Goal: Task Accomplishment & Management: Manage account settings

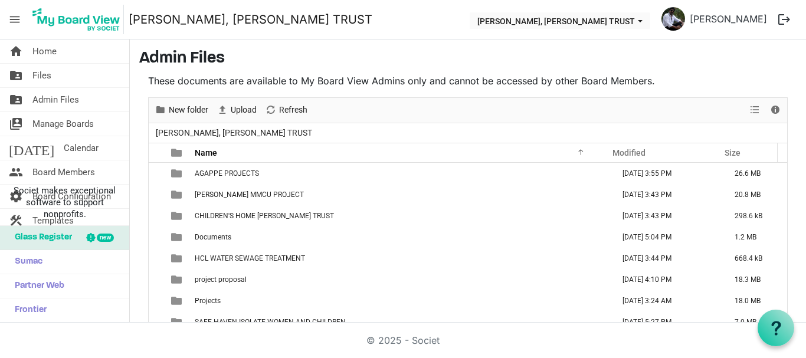
click at [191, 126] on span "[PERSON_NAME], [PERSON_NAME] TRUST" at bounding box center [233, 133] width 161 height 15
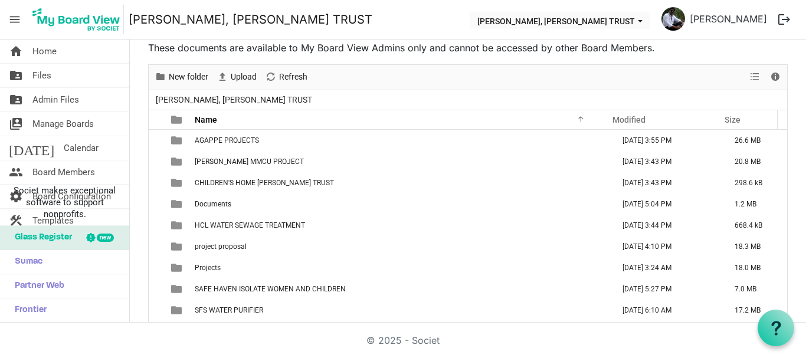
scroll to position [34, 0]
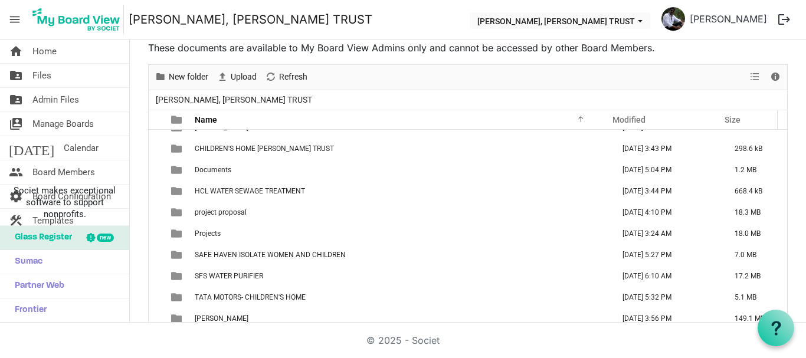
click at [199, 100] on span "[PERSON_NAME], [PERSON_NAME] TRUST" at bounding box center [233, 100] width 161 height 15
click at [53, 104] on span "Admin Files" at bounding box center [55, 100] width 47 height 24
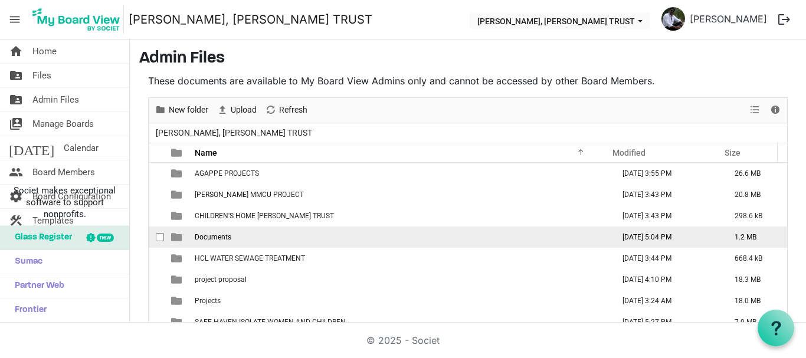
click at [232, 239] on td "Documents" at bounding box center [400, 237] width 419 height 21
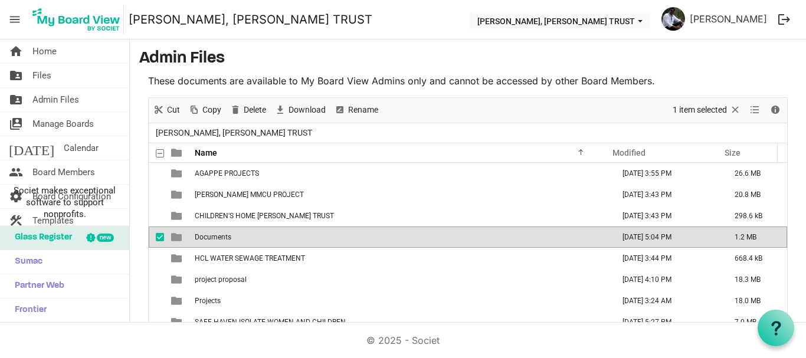
click at [232, 239] on td "Documents" at bounding box center [400, 237] width 419 height 21
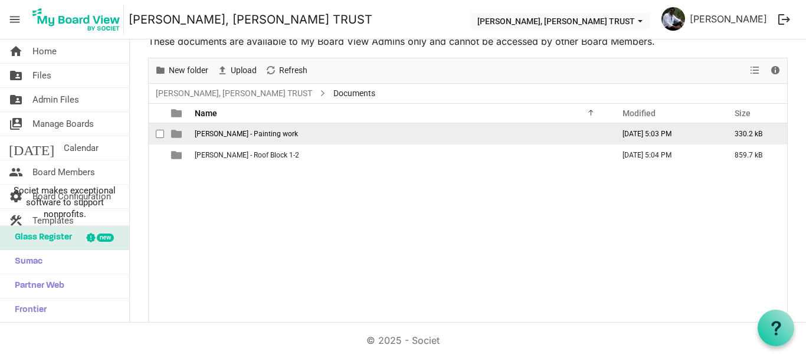
click at [162, 134] on span "checkbox" at bounding box center [160, 134] width 8 height 8
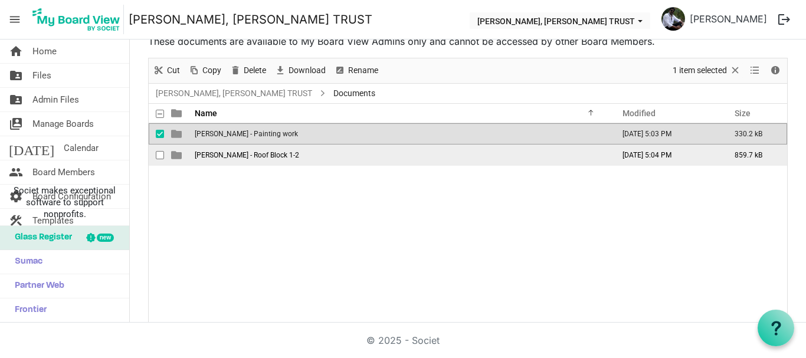
click at [159, 155] on span "checkbox" at bounding box center [160, 155] width 8 height 8
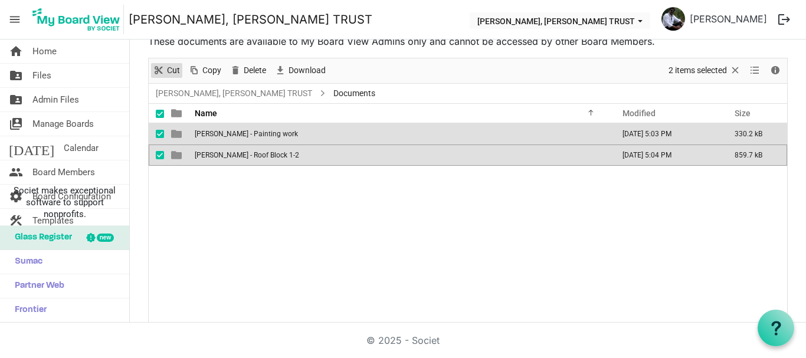
click at [168, 71] on span "Cut" at bounding box center [173, 70] width 15 height 15
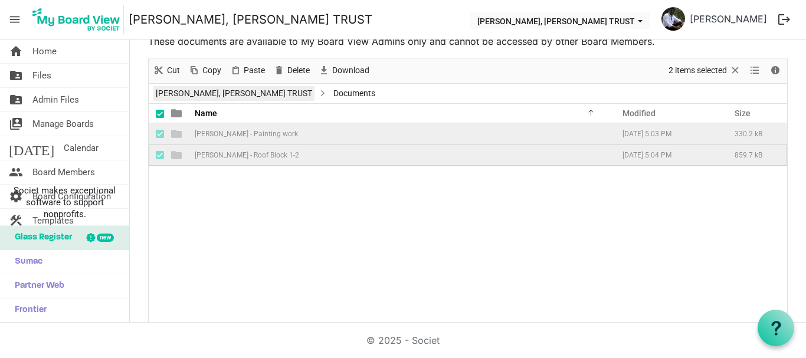
click at [179, 98] on link "[PERSON_NAME], [PERSON_NAME] TRUST" at bounding box center [233, 93] width 161 height 15
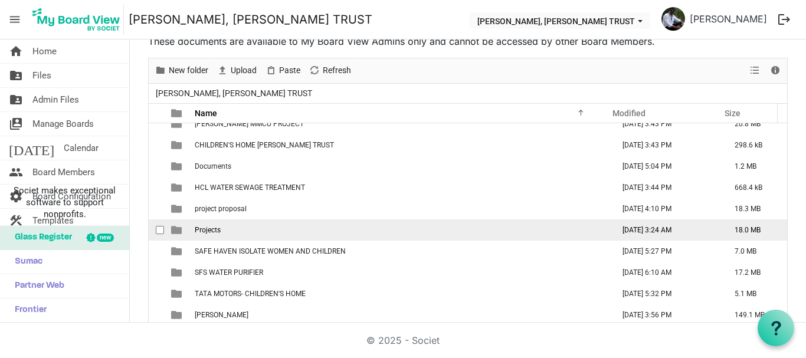
scroll to position [34, 0]
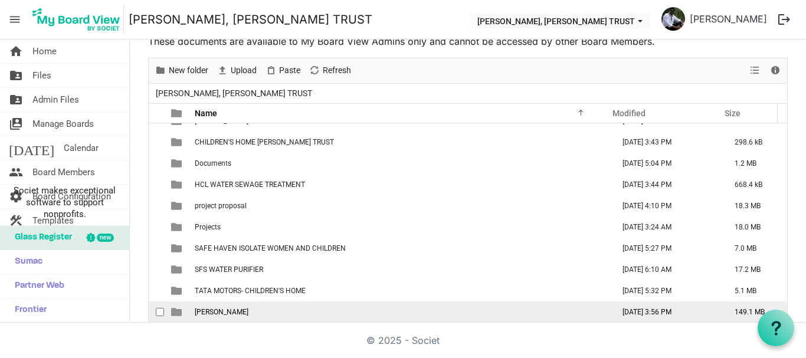
click at [227, 311] on span "[PERSON_NAME]" at bounding box center [222, 312] width 54 height 8
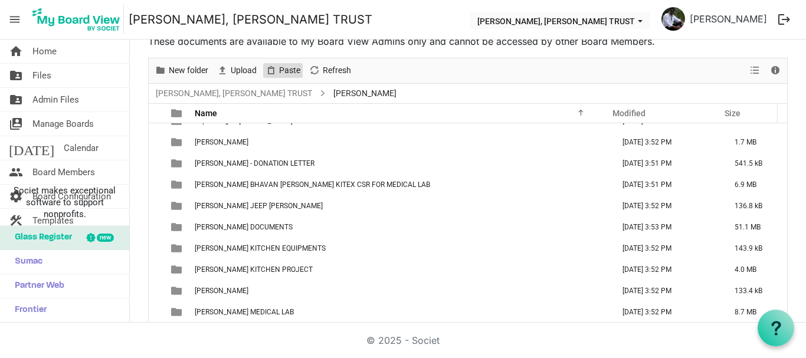
click at [282, 71] on span "Paste" at bounding box center [290, 70] width 24 height 15
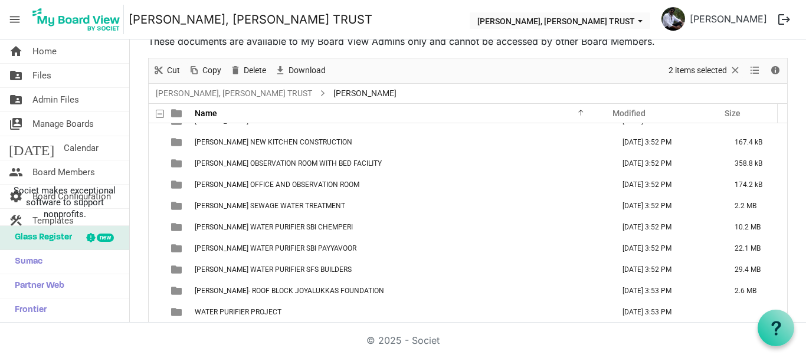
scroll to position [0, 0]
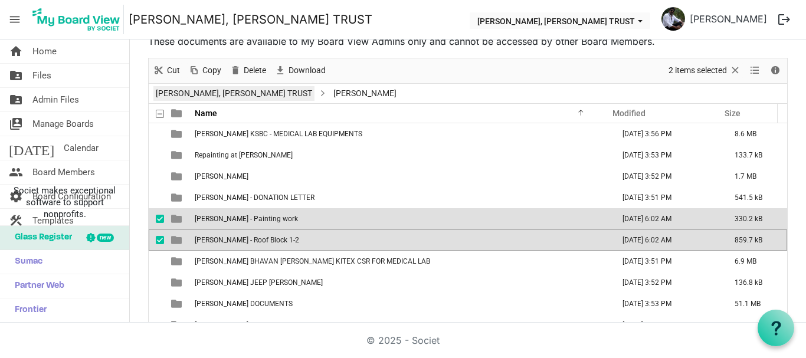
click at [181, 87] on link "[PERSON_NAME], [PERSON_NAME] TRUST" at bounding box center [233, 93] width 161 height 15
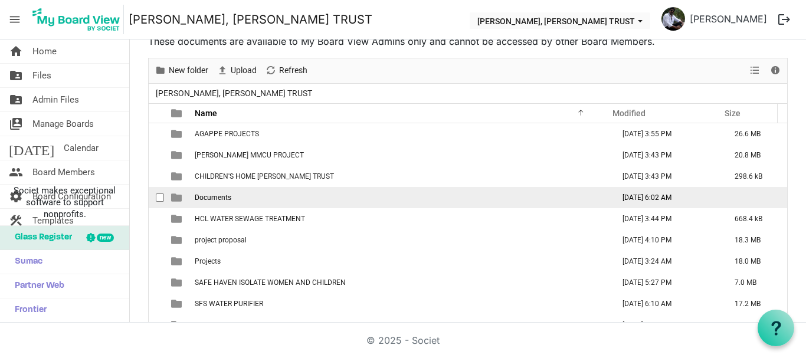
scroll to position [34, 0]
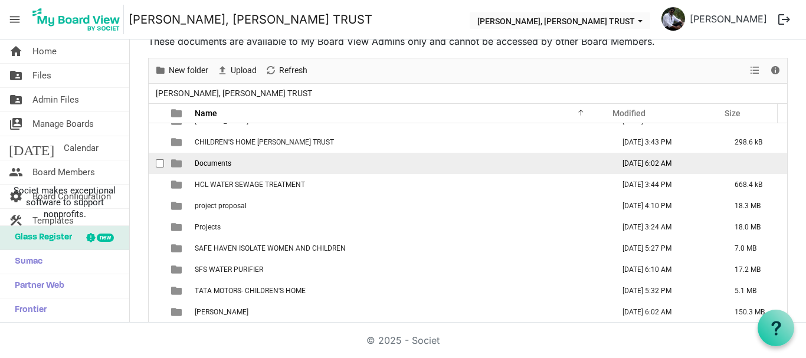
click at [224, 168] on td "Documents" at bounding box center [400, 163] width 419 height 21
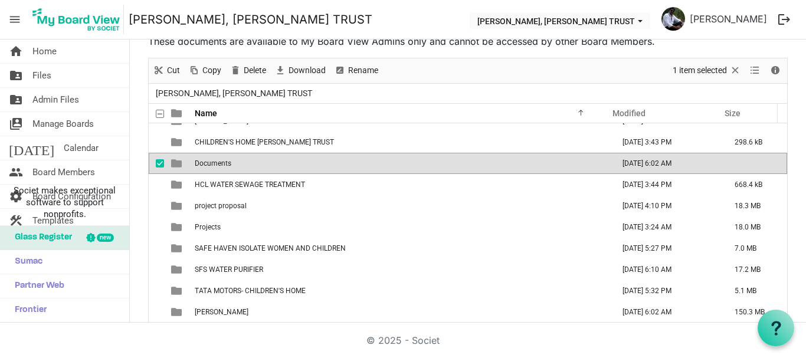
click at [224, 168] on td "Documents" at bounding box center [400, 163] width 419 height 21
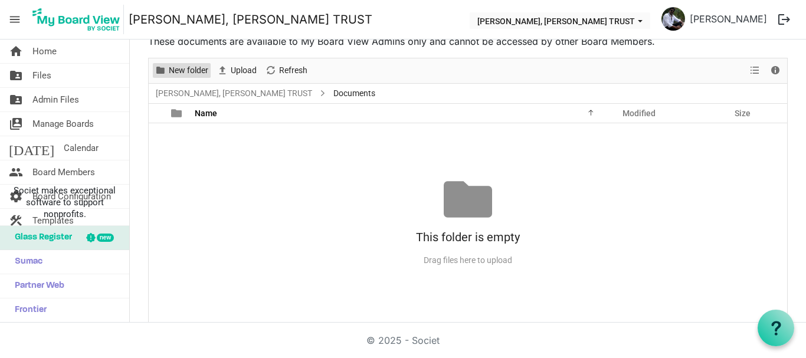
click at [185, 68] on span "New folder" at bounding box center [189, 70] width 42 height 15
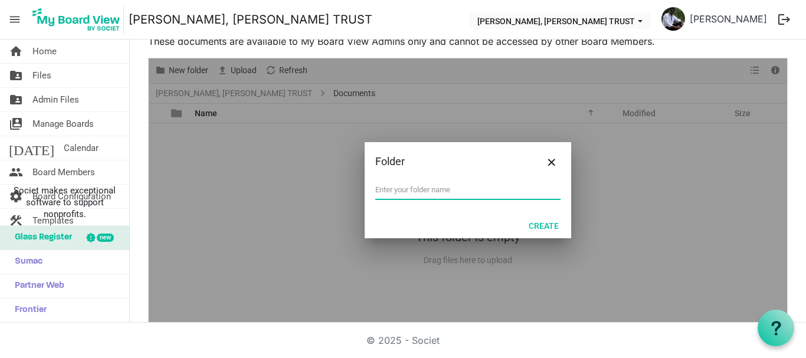
click at [432, 185] on input "text" at bounding box center [467, 190] width 185 height 18
paste input "Quotation"
type input "Quotation - Theresa Bhavan"
click at [542, 225] on button "Create" at bounding box center [543, 225] width 45 height 17
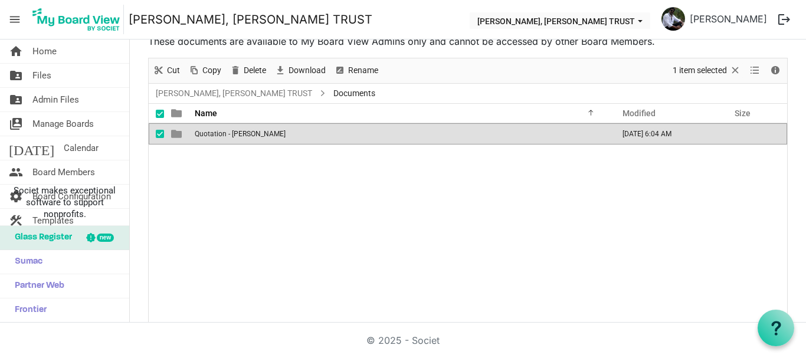
click at [248, 135] on span "Quotation - Theresa Bhavan" at bounding box center [240, 134] width 91 height 8
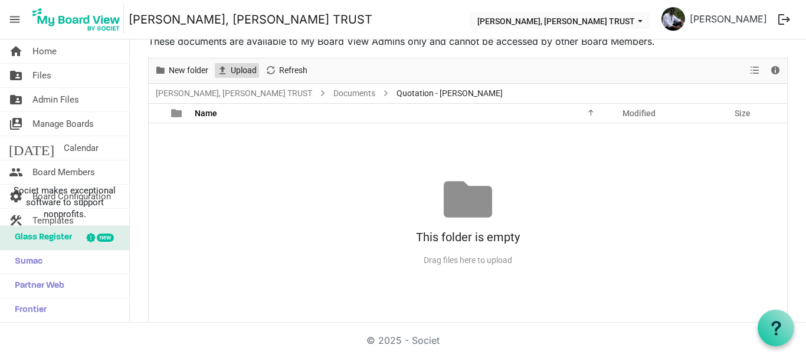
click at [241, 74] on span "Upload" at bounding box center [244, 70] width 28 height 15
click at [181, 77] on span "New folder" at bounding box center [189, 70] width 42 height 15
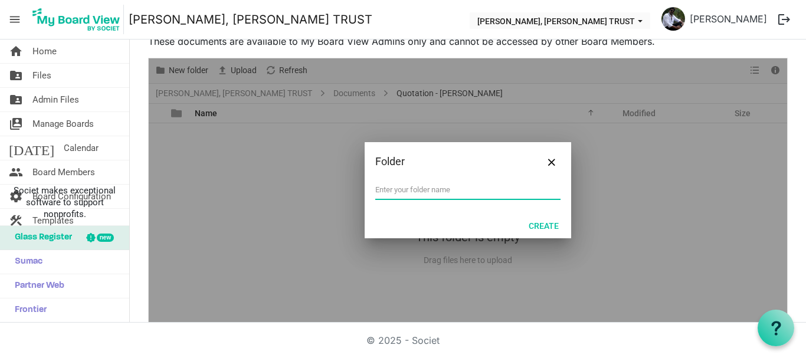
click at [377, 189] on input "text" at bounding box center [467, 190] width 185 height 18
type input "TV"
click at [534, 220] on button "Create" at bounding box center [543, 225] width 45 height 17
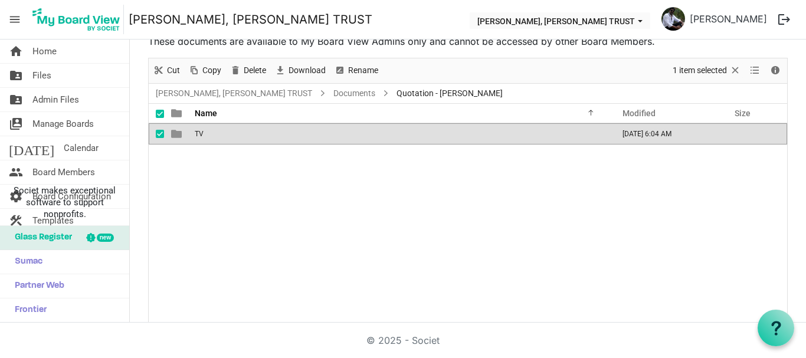
click at [328, 140] on td "TV" at bounding box center [400, 133] width 419 height 21
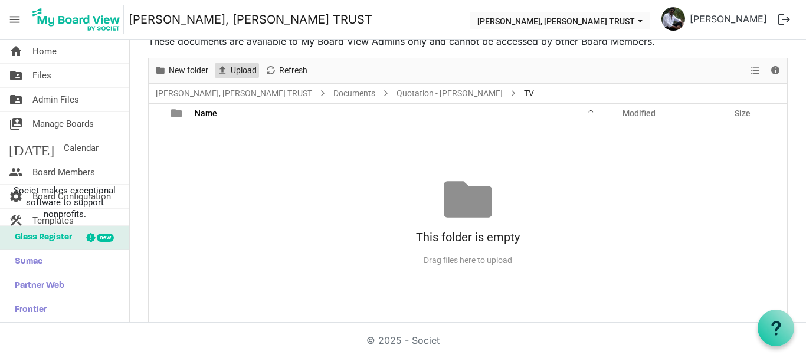
click at [237, 64] on span "Upload" at bounding box center [244, 70] width 28 height 15
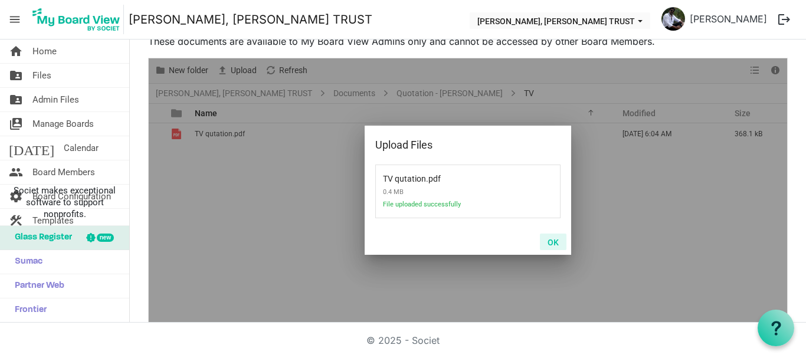
click at [550, 237] on button "OK" at bounding box center [553, 242] width 27 height 17
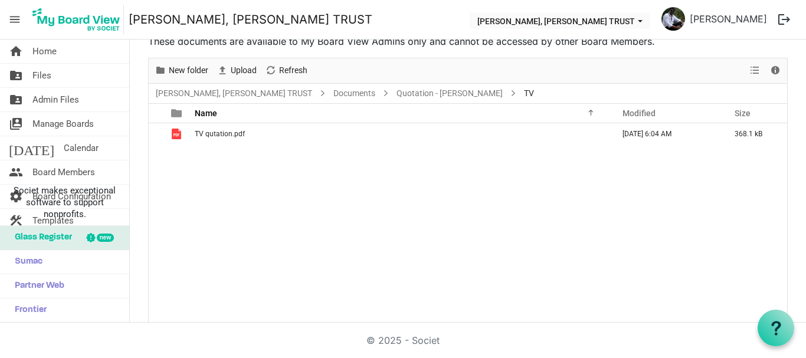
click at [536, 93] on span "TV" at bounding box center [529, 93] width 15 height 15
click at [505, 95] on link "Quotation - Theresa Bhavan" at bounding box center [449, 93] width 111 height 15
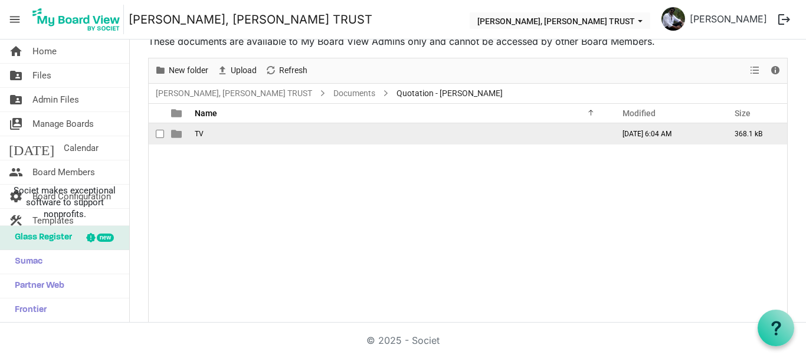
click at [232, 132] on td "TV" at bounding box center [400, 133] width 419 height 21
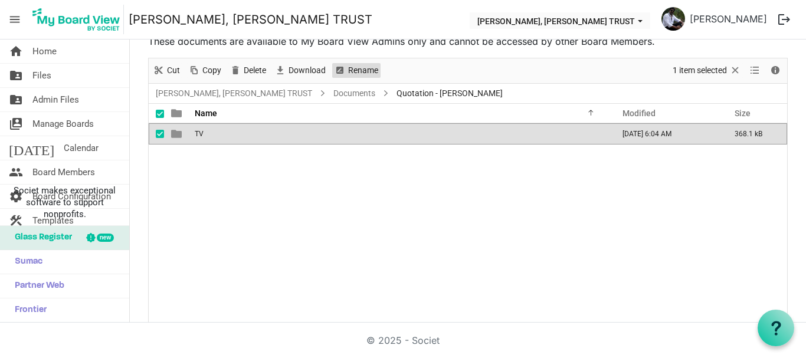
click at [368, 76] on span "Rename" at bounding box center [363, 70] width 32 height 15
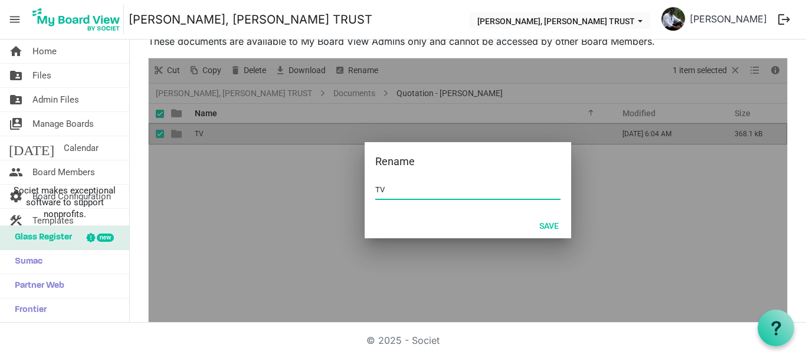
click at [385, 189] on input "TV" at bounding box center [467, 190] width 185 height 18
type input "TV - THERESA BHAVAN OLD AGE HOME"
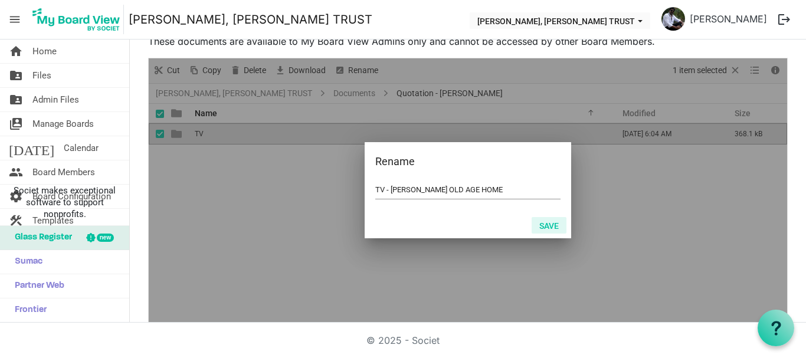
click at [546, 228] on button "Save" at bounding box center [549, 225] width 35 height 17
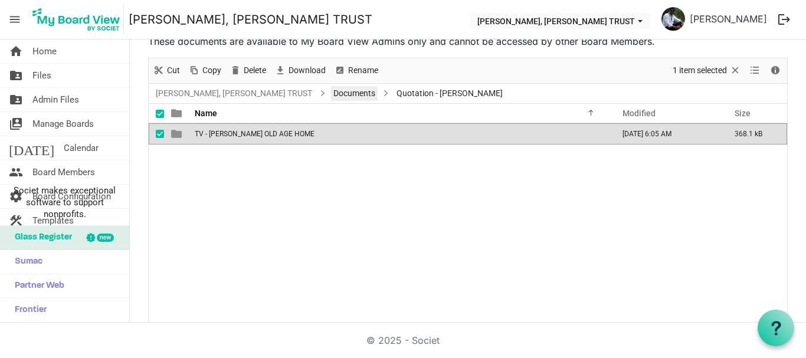
click at [378, 96] on link "Documents" at bounding box center [354, 93] width 47 height 15
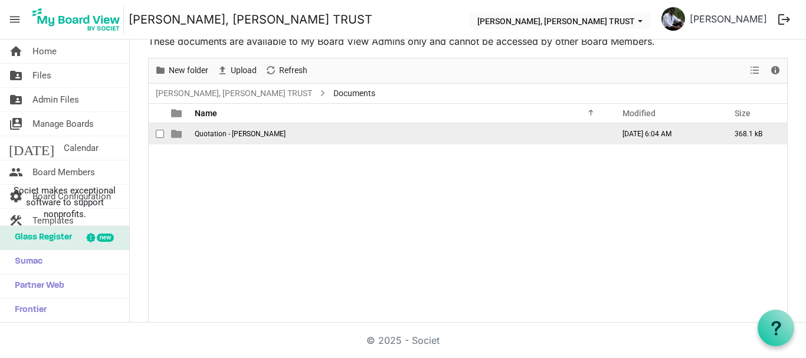
click at [258, 136] on span "Quotation - Theresa Bhavan" at bounding box center [240, 134] width 91 height 8
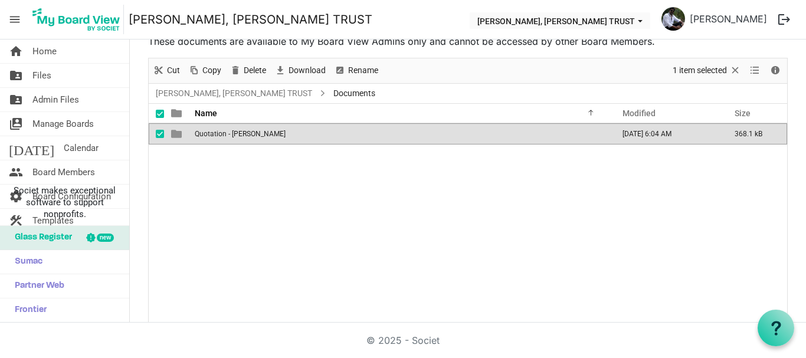
click at [258, 136] on span "Quotation - Theresa Bhavan" at bounding box center [240, 134] width 91 height 8
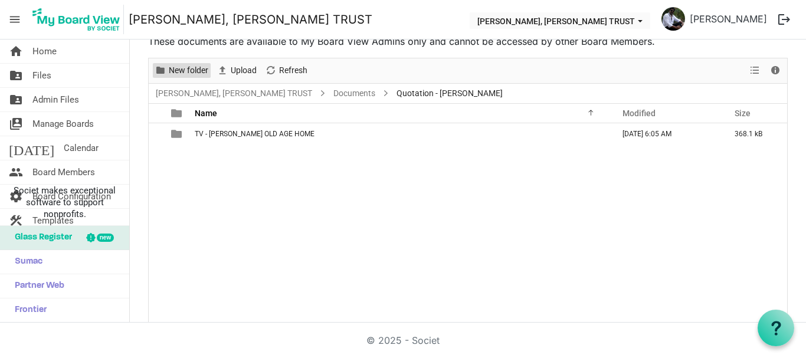
click at [193, 66] on span "New folder" at bounding box center [189, 70] width 42 height 15
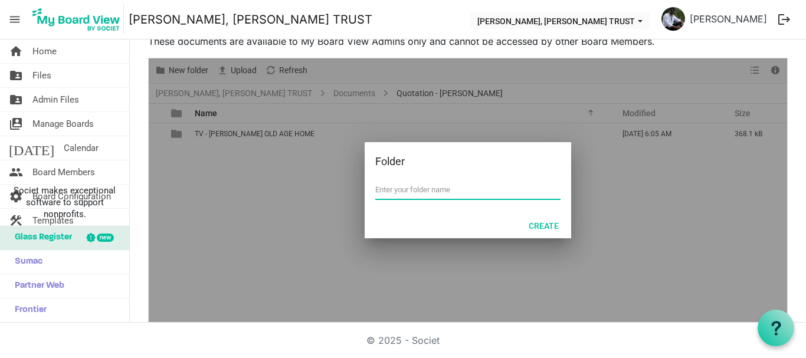
click at [381, 195] on input "text" at bounding box center [467, 190] width 185 height 18
type input "WATER PURIFIER- OLD AGE HOME"
click at [551, 222] on button "Create" at bounding box center [543, 225] width 45 height 17
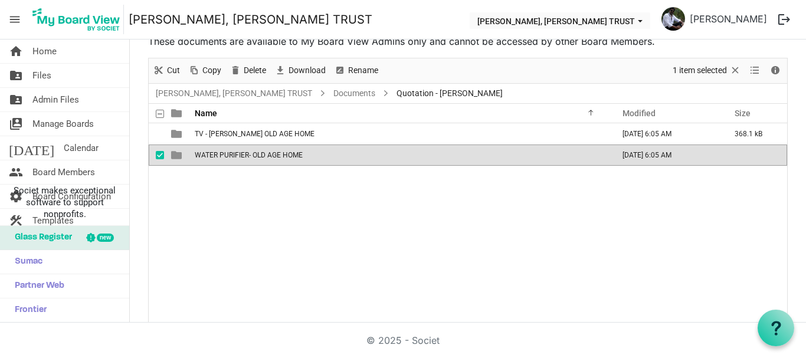
click at [250, 157] on span "WATER PURIFIER- OLD AGE HOME" at bounding box center [249, 155] width 108 height 8
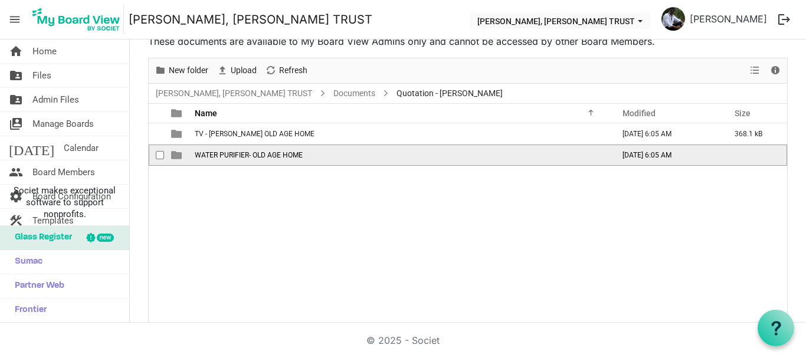
click at [250, 157] on span "WATER PURIFIER- OLD AGE HOME" at bounding box center [249, 155] width 108 height 8
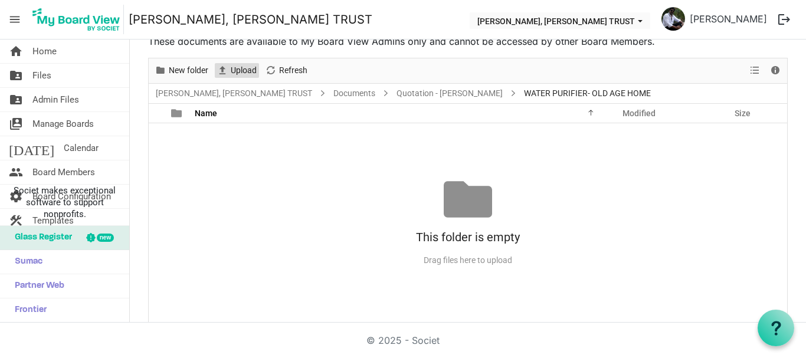
click at [235, 71] on span "Upload" at bounding box center [244, 70] width 28 height 15
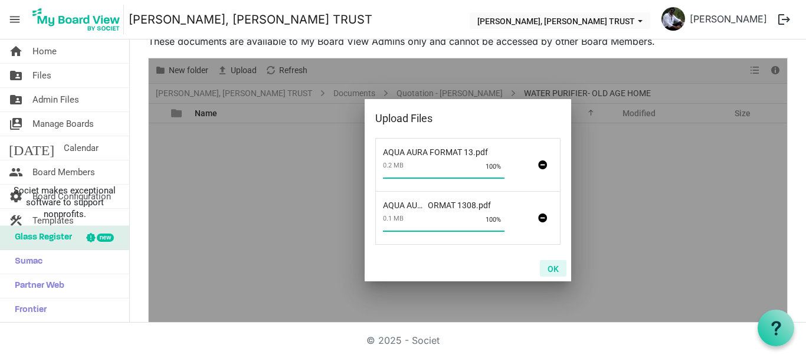
click at [549, 273] on button "OK" at bounding box center [553, 268] width 27 height 17
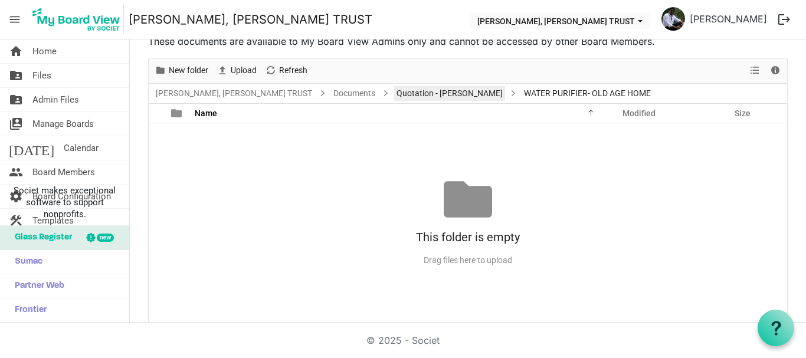
click at [486, 95] on link "Quotation - Theresa Bhavan" at bounding box center [449, 93] width 111 height 15
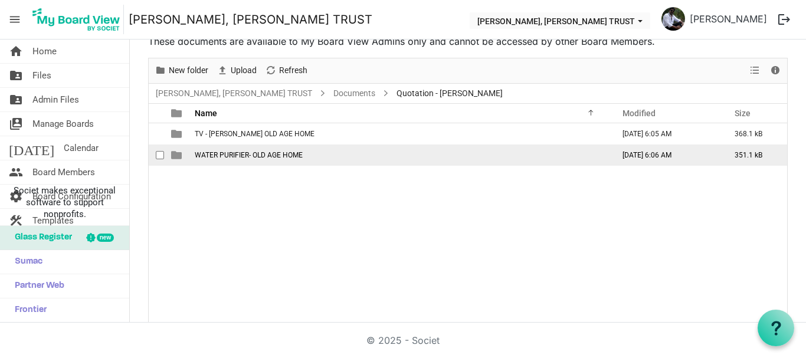
click at [261, 158] on span "WATER PURIFIER- OLD AGE HOME" at bounding box center [249, 155] width 108 height 8
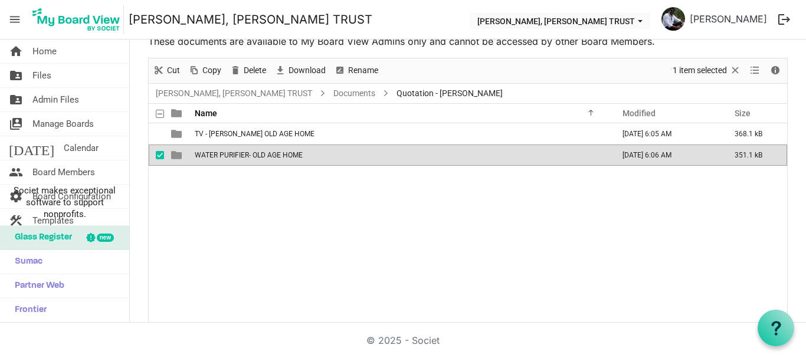
click at [261, 158] on span "WATER PURIFIER- OLD AGE HOME" at bounding box center [249, 155] width 108 height 8
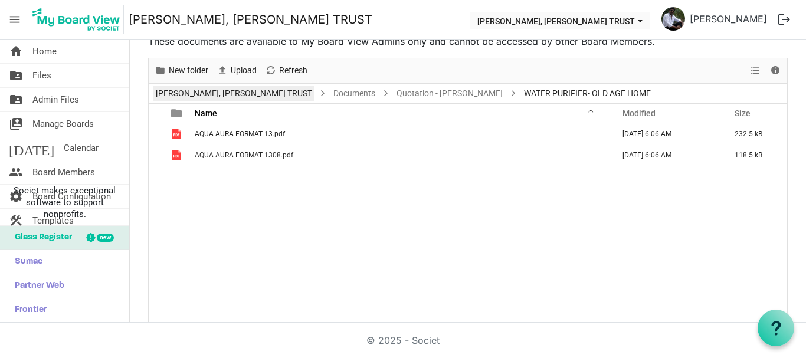
click at [231, 90] on link "[PERSON_NAME], [PERSON_NAME] TRUST" at bounding box center [233, 93] width 161 height 15
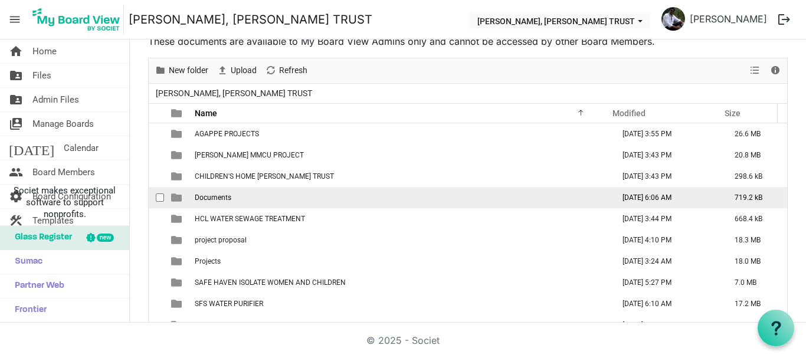
click at [222, 197] on span "Documents" at bounding box center [213, 198] width 37 height 8
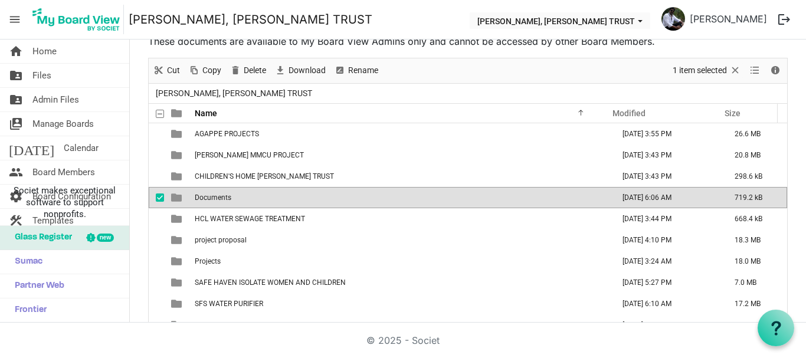
click at [222, 197] on span "Documents" at bounding box center [213, 198] width 37 height 8
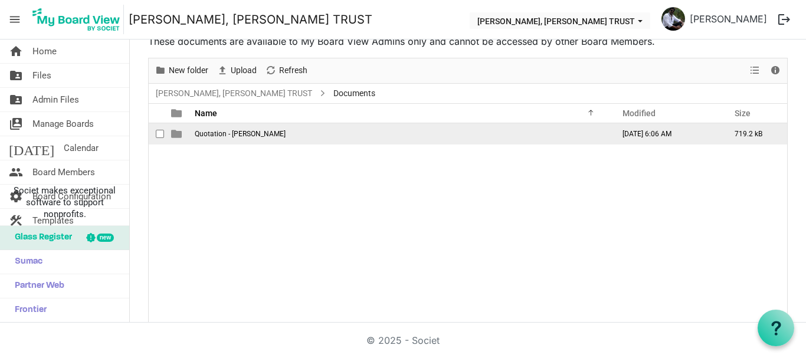
click at [230, 137] on span "Quotation - Theresa Bhavan" at bounding box center [240, 134] width 91 height 8
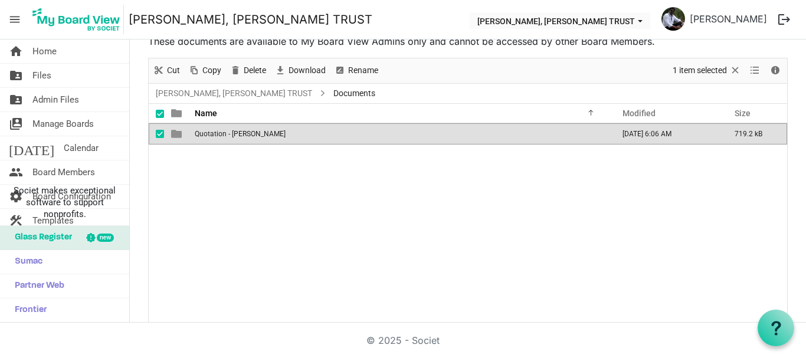
click at [230, 137] on span "Quotation - Theresa Bhavan" at bounding box center [240, 134] width 91 height 8
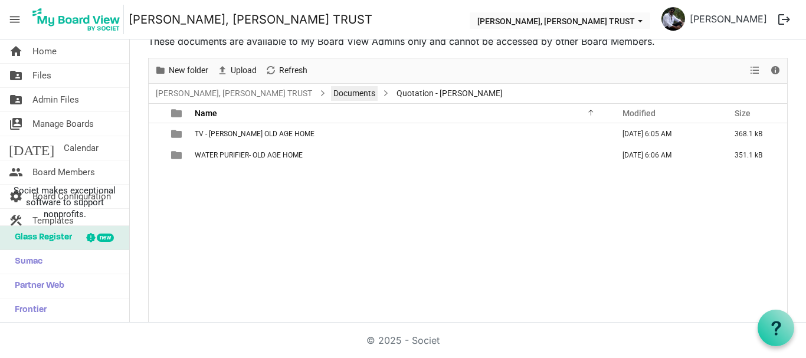
click at [378, 95] on link "Documents" at bounding box center [354, 93] width 47 height 15
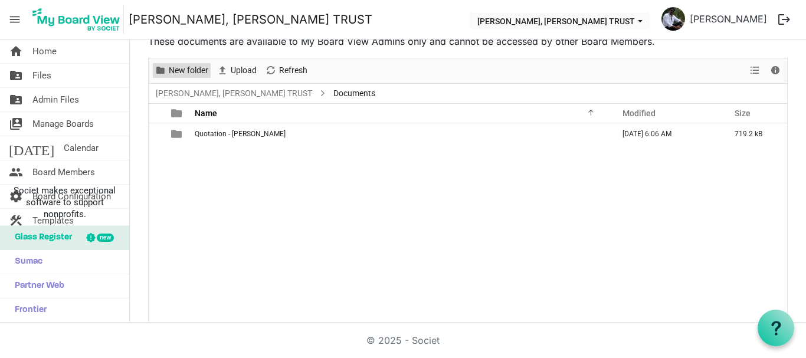
click at [179, 66] on span "New folder" at bounding box center [189, 70] width 42 height 15
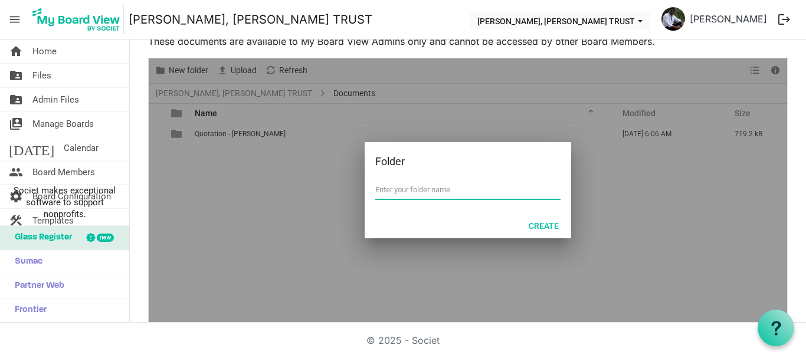
paste input "Quotation"
type input "Quotation - Agape Old Age Home"
click at [549, 227] on button "Create" at bounding box center [543, 225] width 45 height 17
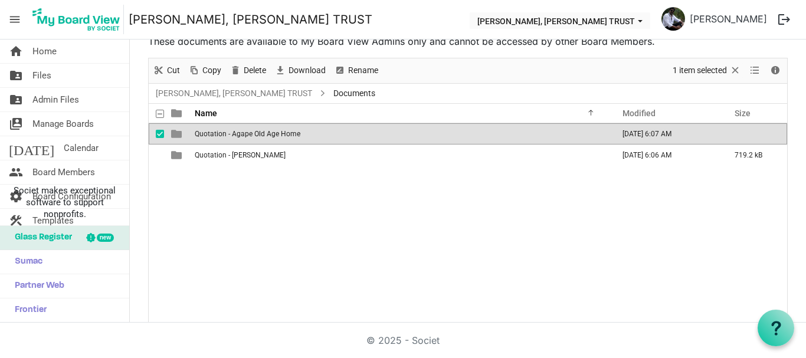
click at [221, 135] on span "Quotation - Agape Old Age Home" at bounding box center [248, 134] width 106 height 8
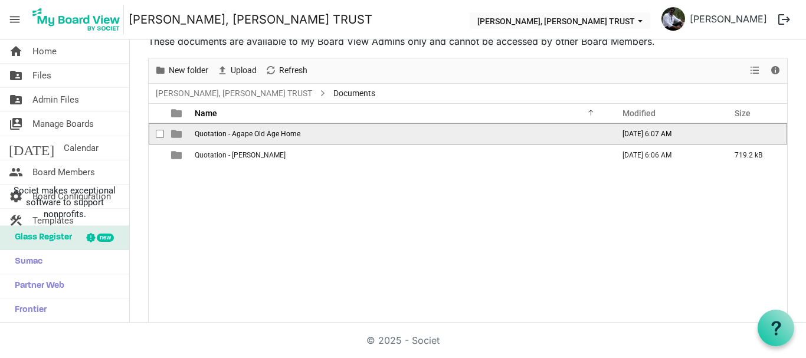
click at [221, 135] on span "Quotation - Agape Old Age Home" at bounding box center [248, 134] width 106 height 8
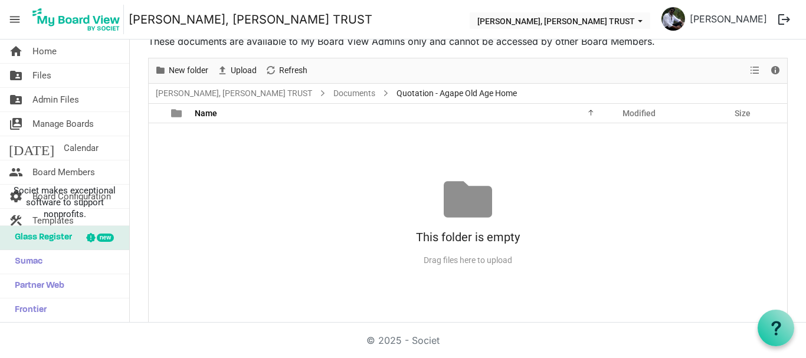
click at [237, 61] on div "Upload" at bounding box center [236, 70] width 48 height 25
click at [185, 67] on span "New folder" at bounding box center [189, 70] width 42 height 15
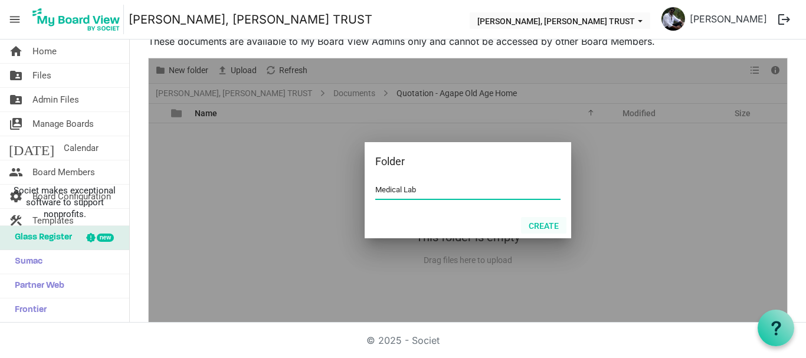
type input "Medical Lab"
click at [538, 228] on button "Create" at bounding box center [543, 225] width 45 height 17
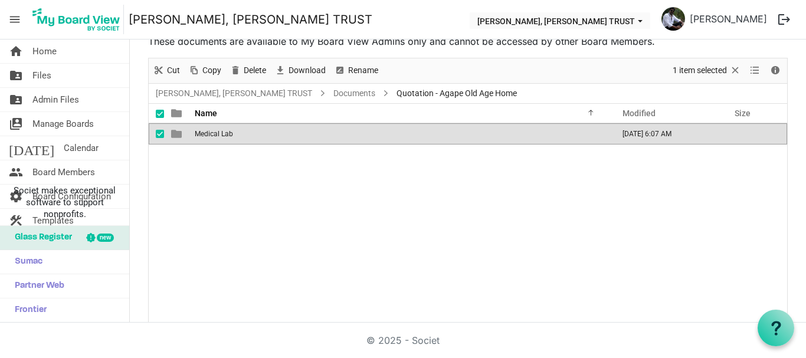
click at [261, 127] on td "Medical Lab" at bounding box center [400, 133] width 419 height 21
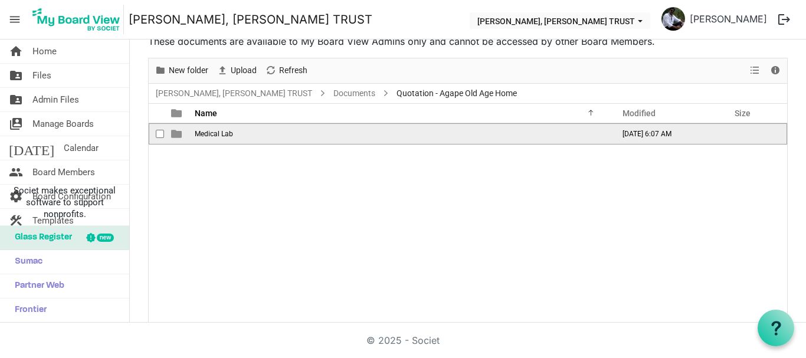
click at [261, 127] on td "Medical Lab" at bounding box center [400, 133] width 419 height 21
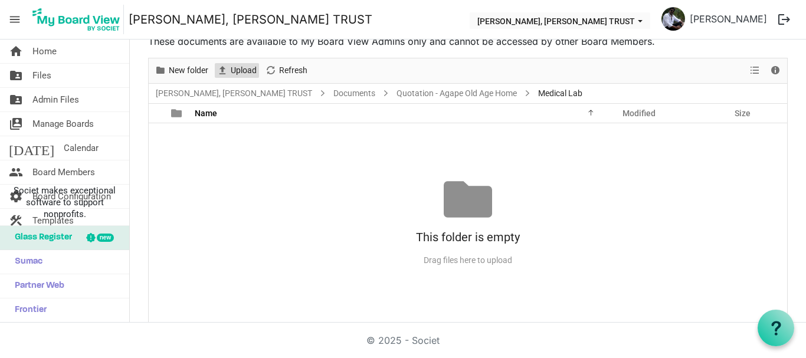
click at [239, 70] on span "Upload" at bounding box center [244, 70] width 28 height 15
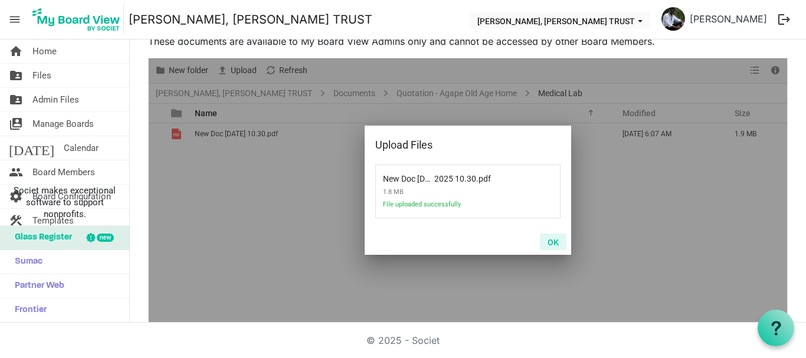
click at [544, 244] on button "OK" at bounding box center [553, 242] width 27 height 17
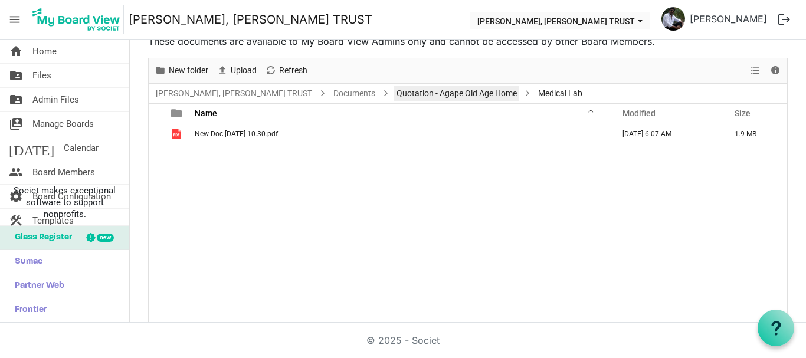
click at [460, 100] on link "Quotation - Agape Old Age Home" at bounding box center [456, 93] width 125 height 15
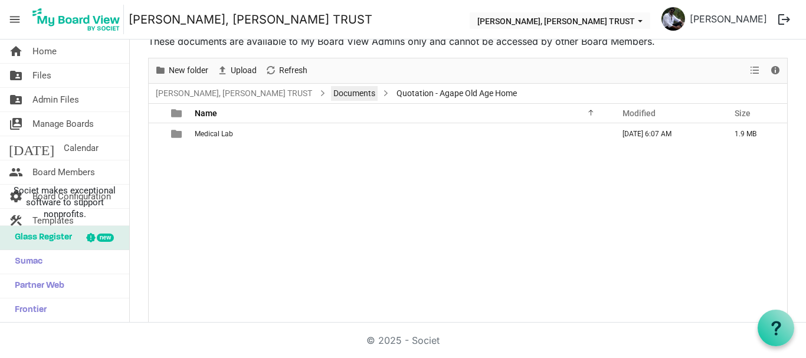
click at [378, 97] on link "Documents" at bounding box center [354, 93] width 47 height 15
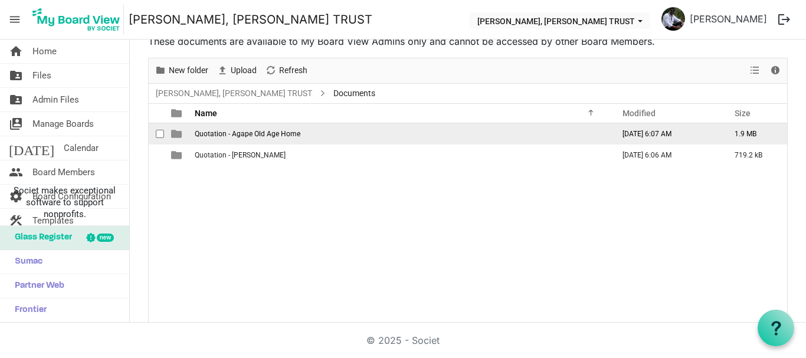
click at [240, 136] on span "Quotation - Agape Old Age Home" at bounding box center [248, 134] width 106 height 8
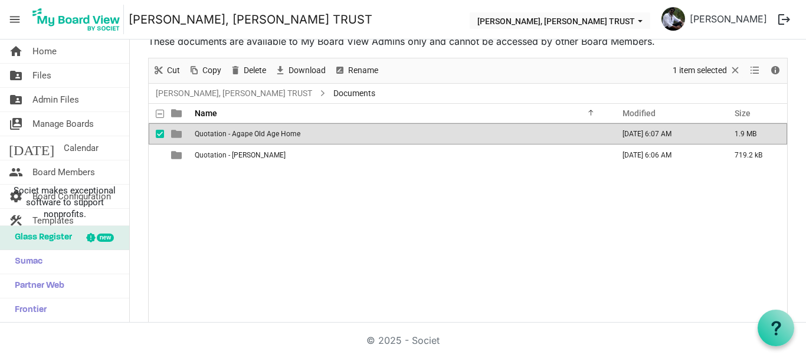
click at [240, 136] on span "Quotation - Agape Old Age Home" at bounding box center [248, 134] width 106 height 8
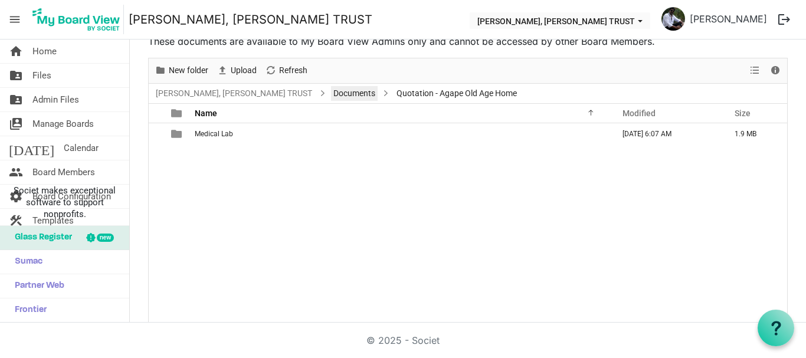
click at [378, 96] on link "Documents" at bounding box center [354, 93] width 47 height 15
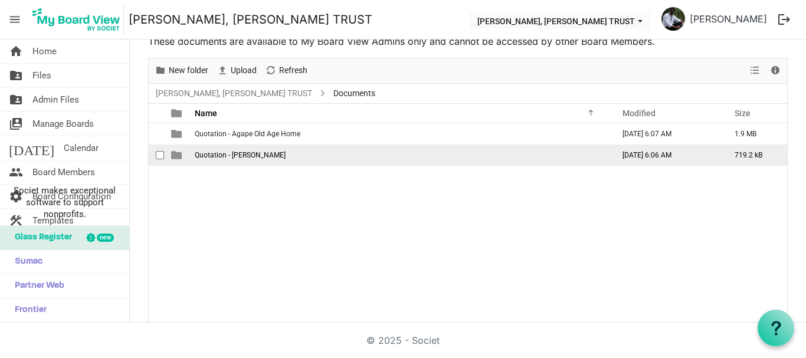
click at [209, 155] on span "Quotation - Theresa Bhavan" at bounding box center [240, 155] width 91 height 8
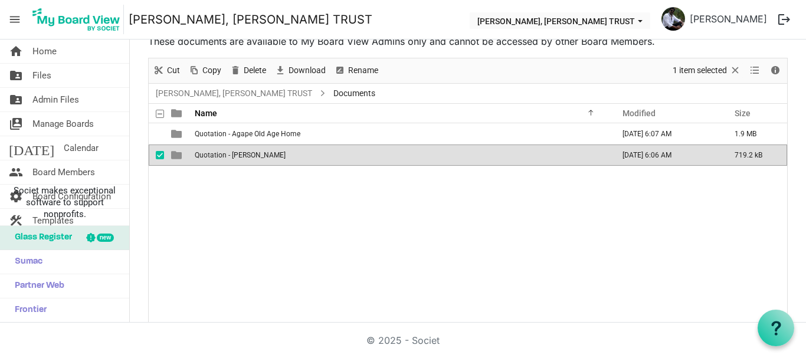
click at [209, 155] on span "Quotation - Theresa Bhavan" at bounding box center [240, 155] width 91 height 8
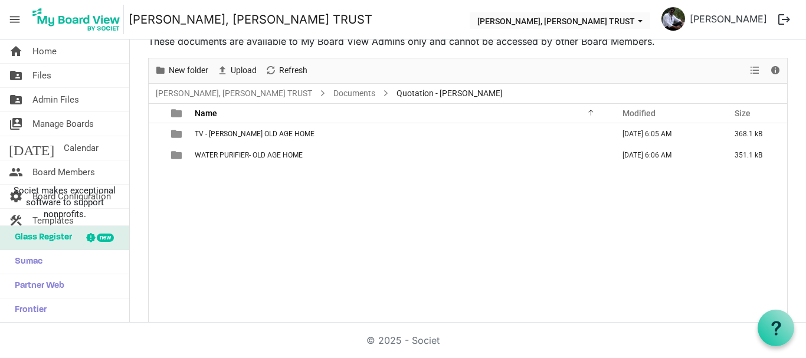
click at [215, 185] on div "TV - THERESA BHAVAN OLD AGE HOME August 19, 2025 6:05 AM 368.1 kB WATER PURIFIE…" at bounding box center [468, 222] width 639 height 199
click at [192, 71] on span "New folder" at bounding box center [189, 70] width 42 height 15
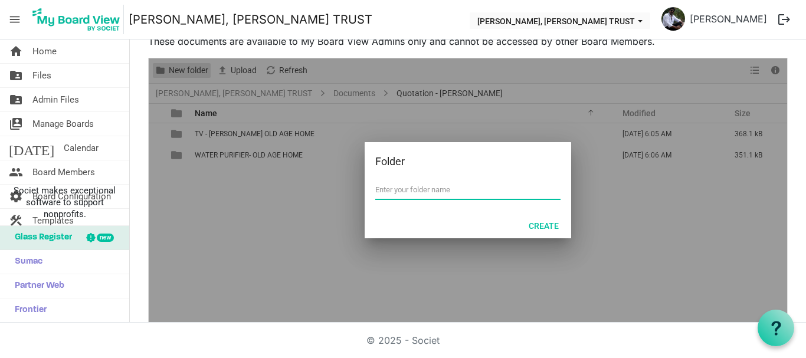
type input "w"
type input "WATER PURIFIER - PSYCHO REHABILITATION THERESA BHAVAN"
click at [550, 222] on button "Create" at bounding box center [543, 225] width 45 height 17
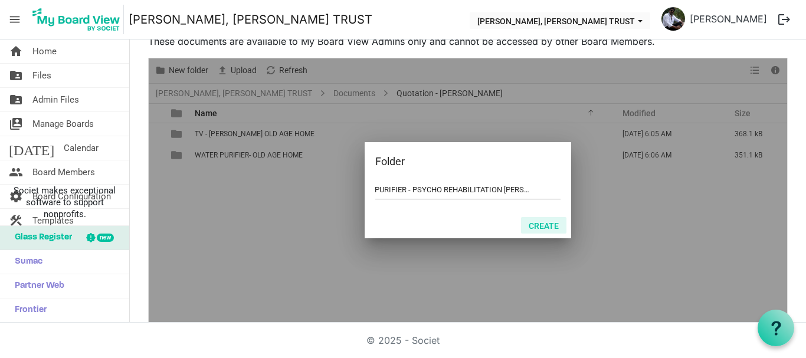
scroll to position [0, 0]
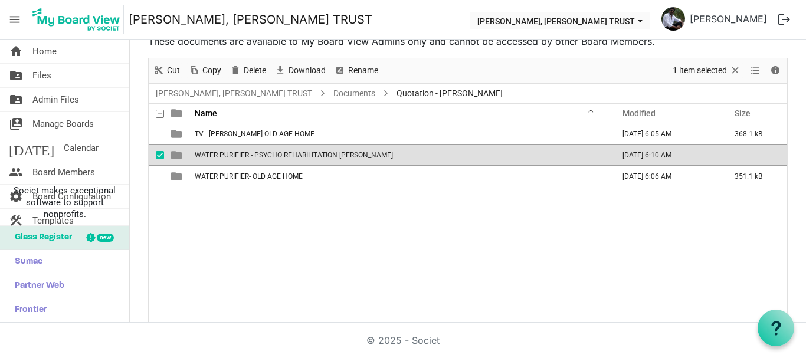
click at [393, 152] on span "WATER PURIFIER - PSYCHO REHABILITATION THERESA BHAVAN" at bounding box center [294, 155] width 198 height 8
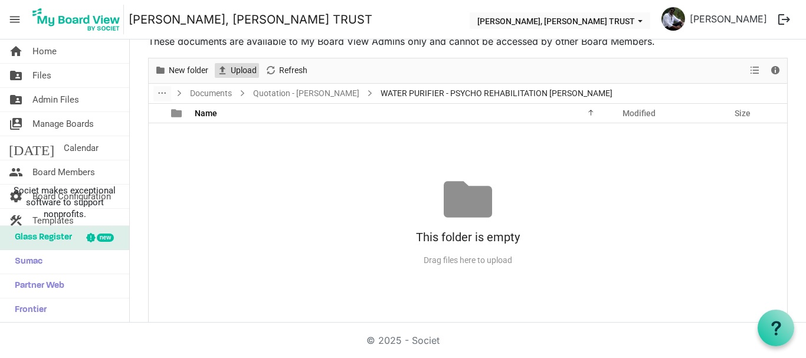
click at [227, 68] on span "Upload" at bounding box center [222, 70] width 14 height 15
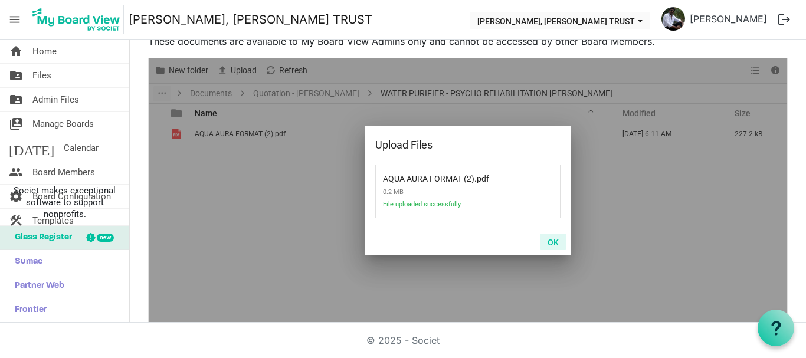
click at [550, 240] on button "OK" at bounding box center [553, 242] width 27 height 17
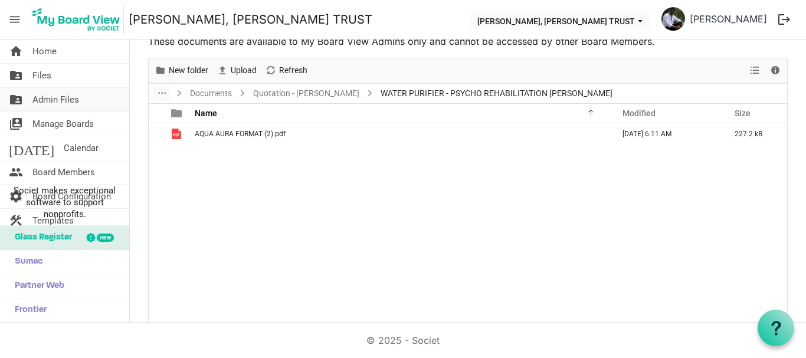
click at [49, 99] on span "Admin Files" at bounding box center [55, 100] width 47 height 24
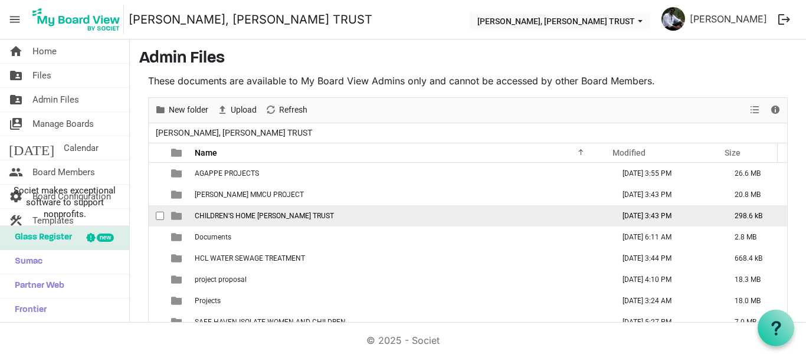
scroll to position [34, 0]
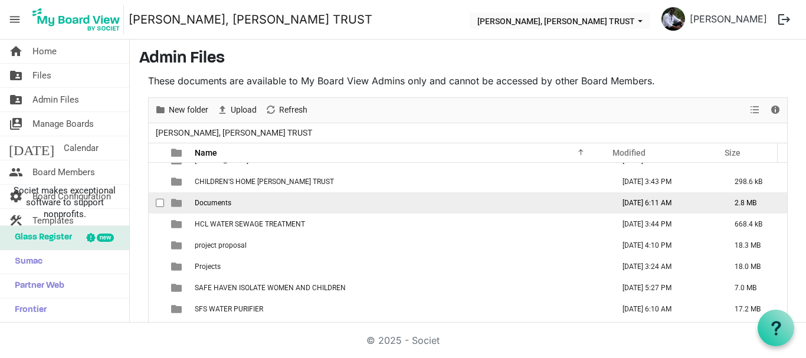
click at [220, 208] on td "Documents" at bounding box center [400, 202] width 419 height 21
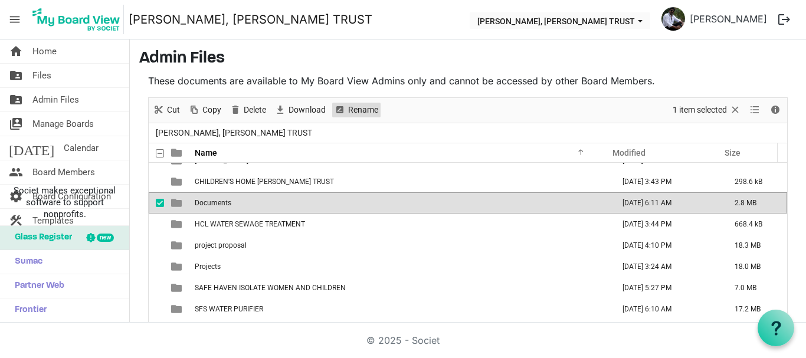
click at [360, 115] on span "Rename" at bounding box center [363, 110] width 32 height 15
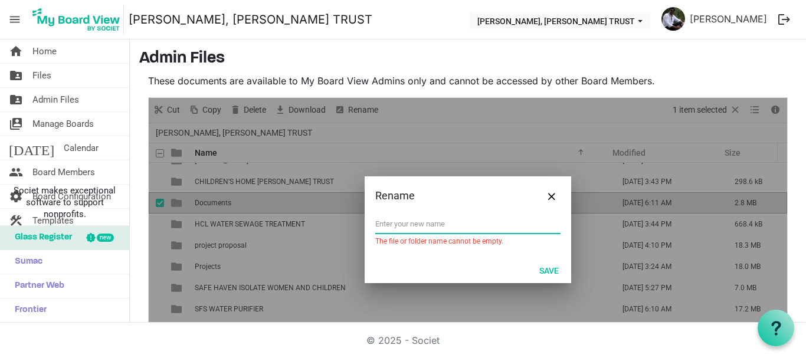
click at [387, 227] on input "text" at bounding box center [467, 224] width 185 height 18
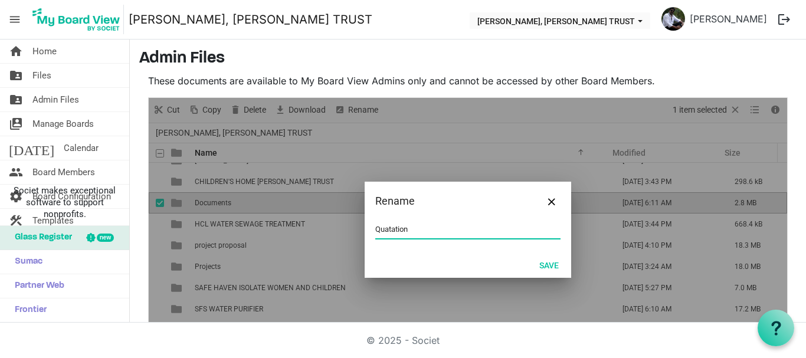
click at [381, 231] on input "Quatation" at bounding box center [467, 230] width 185 height 18
click at [385, 232] on input "Quatation" at bounding box center [467, 230] width 185 height 18
click at [407, 234] on input "Qutation" at bounding box center [467, 230] width 185 height 18
click at [379, 230] on input "Qutation" at bounding box center [467, 230] width 185 height 18
click at [414, 231] on input "Quotation" at bounding box center [467, 230] width 185 height 18
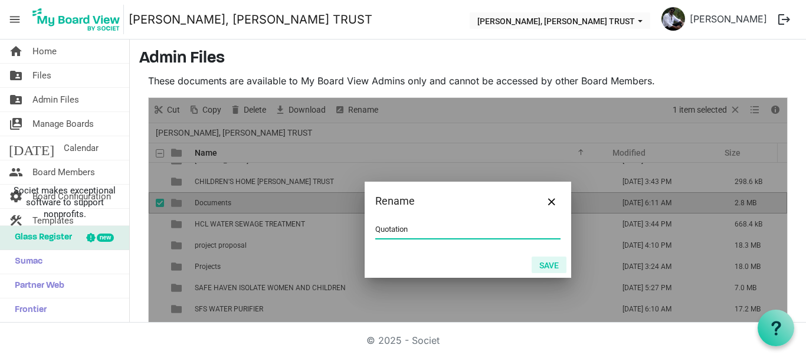
click at [554, 266] on button "Save" at bounding box center [549, 265] width 35 height 17
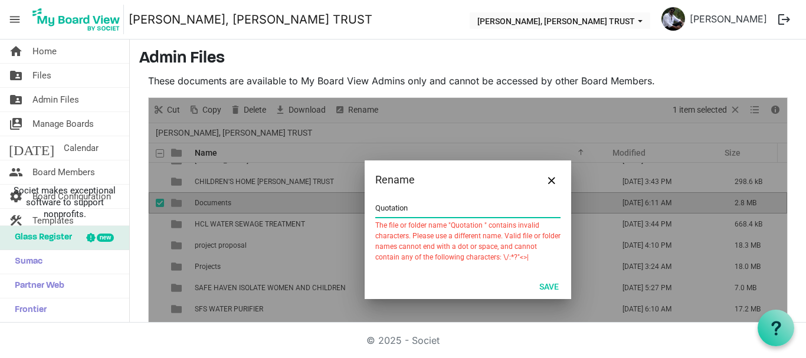
click at [406, 207] on input "Quotation" at bounding box center [467, 208] width 185 height 18
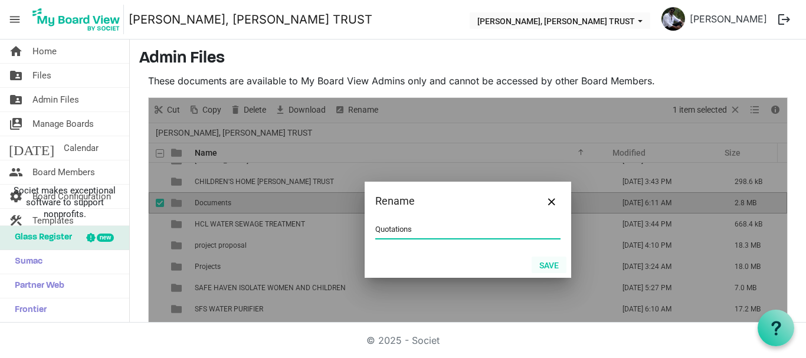
type input "Quotations"
click at [548, 259] on button "Save" at bounding box center [549, 265] width 35 height 17
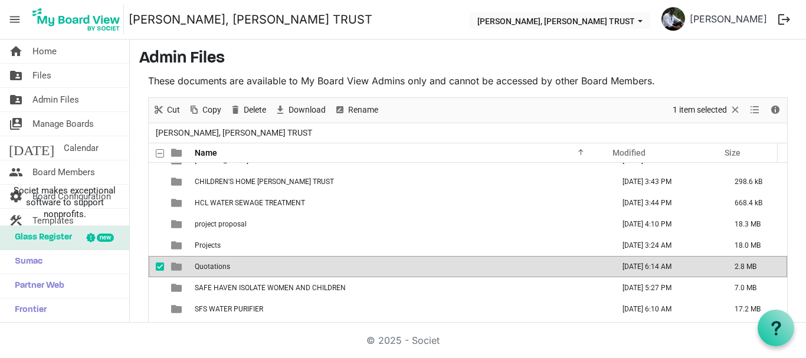
click at [257, 268] on td "Quotations" at bounding box center [400, 266] width 419 height 21
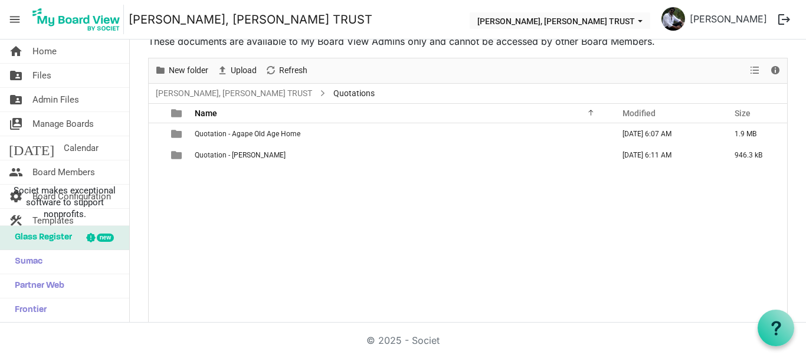
scroll to position [0, 0]
click at [207, 91] on link "[PERSON_NAME], [PERSON_NAME] TRUST" at bounding box center [233, 93] width 161 height 15
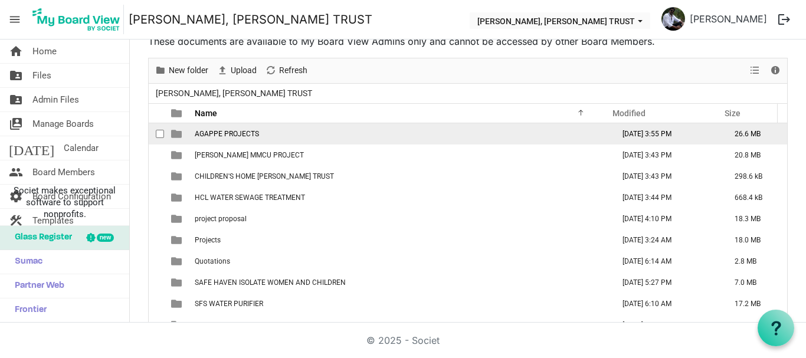
click at [247, 139] on td "AGAPPE PROJECTS" at bounding box center [400, 133] width 419 height 21
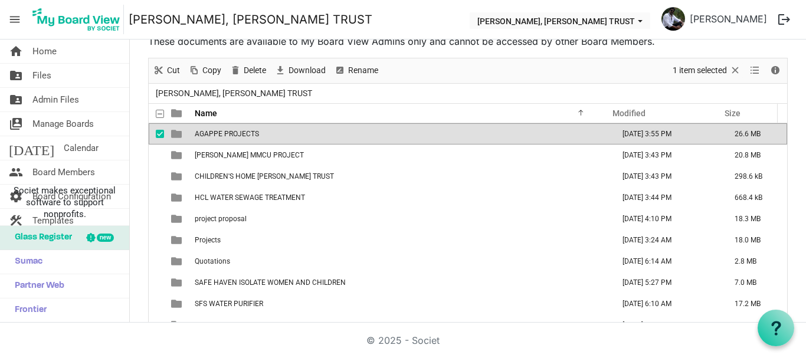
click at [247, 139] on td "AGAPPE PROJECTS" at bounding box center [400, 133] width 419 height 21
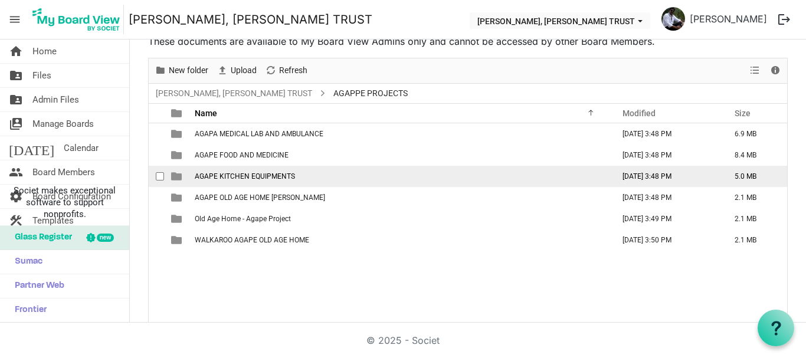
click at [258, 179] on span "AGAPE KITCHEN EQUIPMENTS" at bounding box center [245, 176] width 100 height 8
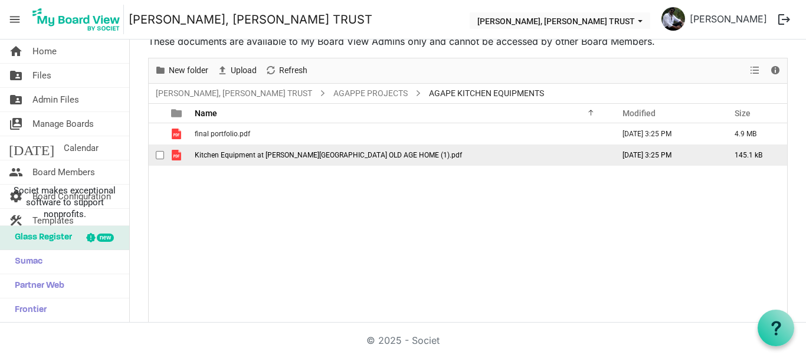
click at [232, 155] on span "Kitchen Equipment at THERESA BHAVAN AGAPE CENTER OLD AGE HOME (1).pdf" at bounding box center [328, 155] width 267 height 8
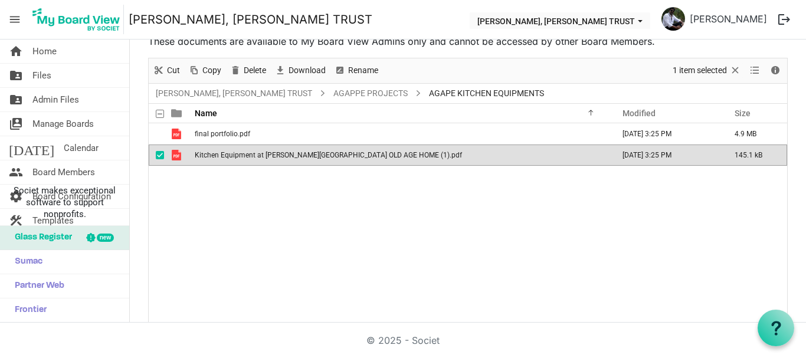
click at [232, 155] on span "Kitchen Equipment at THERESA BHAVAN AGAPE CENTER OLD AGE HOME (1).pdf" at bounding box center [328, 155] width 267 height 8
